Goal: Information Seeking & Learning: Find specific fact

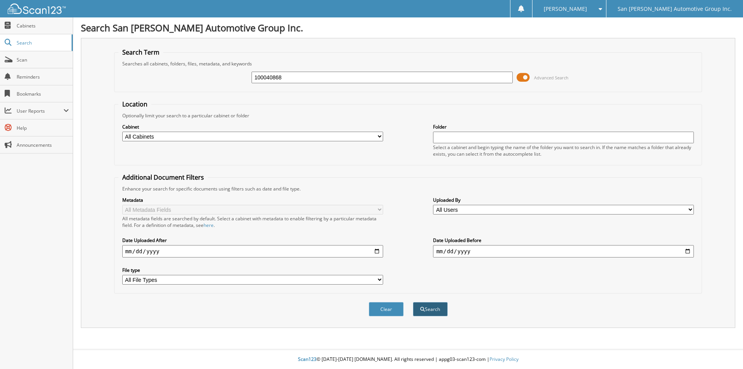
type input "100040868"
click at [416, 306] on button "Search" at bounding box center [430, 309] width 35 height 14
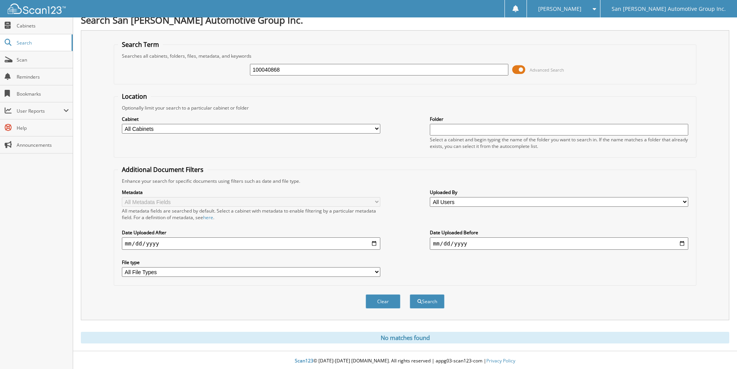
scroll to position [10, 0]
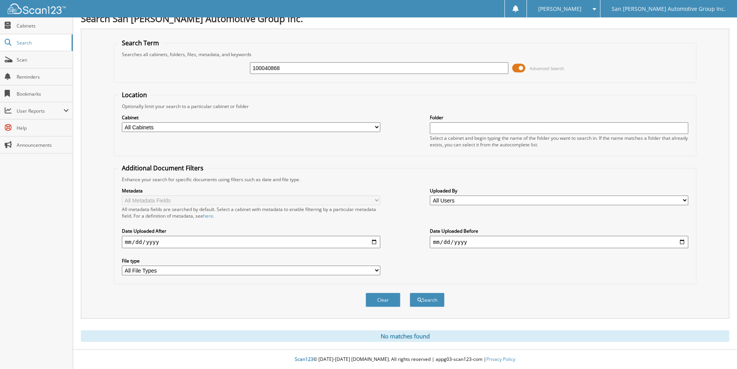
drag, startPoint x: 293, startPoint y: 66, endPoint x: 176, endPoint y: 42, distance: 119.6
click at [196, 56] on fieldset "Search Term Searches all cabinets, folders, files, metadata, and keywords 10004…" at bounding box center [405, 61] width 582 height 44
type input "205942"
click at [410, 292] on button "Search" at bounding box center [427, 299] width 35 height 14
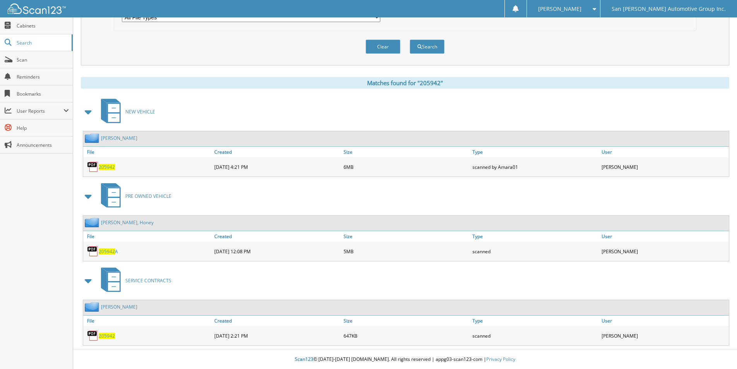
scroll to position [263, 0]
click at [107, 332] on link "205942" at bounding box center [107, 335] width 16 height 7
click at [56, 57] on span "Scan" at bounding box center [43, 59] width 52 height 7
